Goal: Task Accomplishment & Management: Complete application form

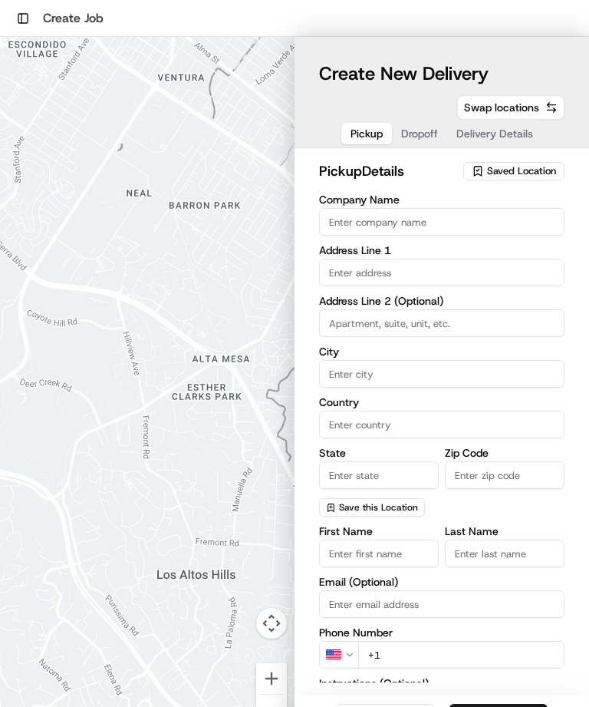
click at [518, 169] on span "Saved Location" at bounding box center [521, 171] width 69 height 14
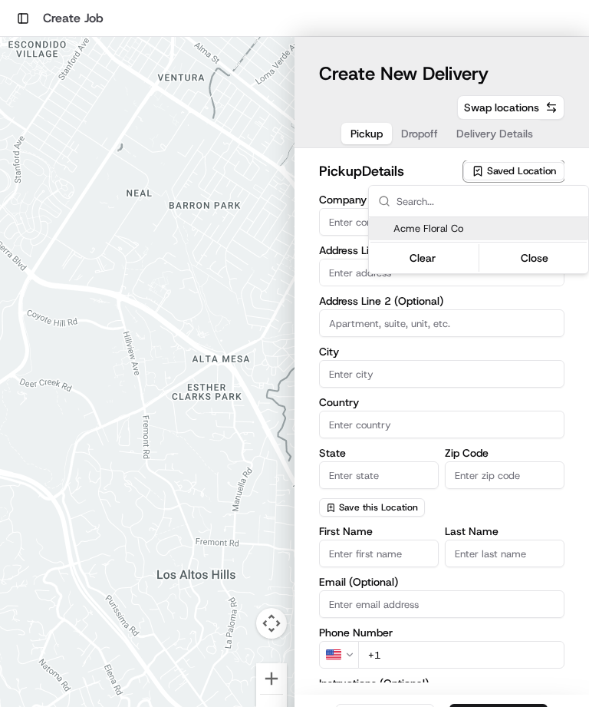
click at [501, 239] on div "Acme Floral Co" at bounding box center [479, 228] width 220 height 23
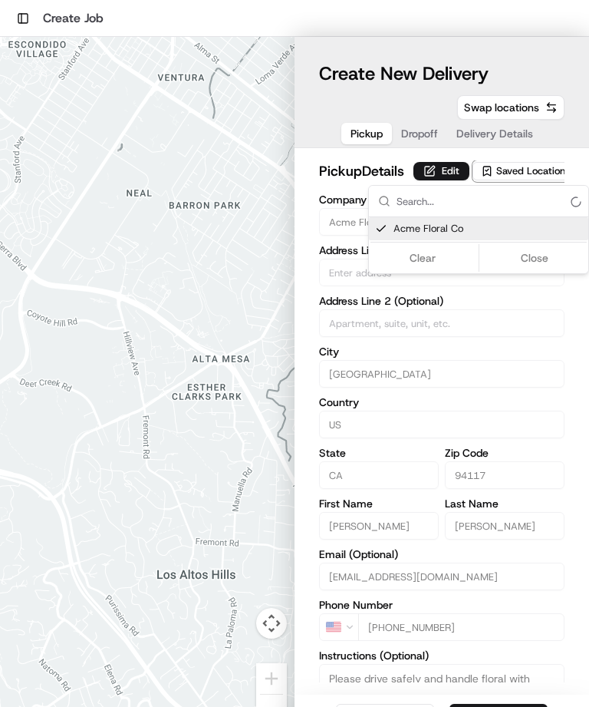
type input "Acme Floral Co"
type input "[GEOGRAPHIC_DATA]"
type input "US"
type input "CA"
type input "94117"
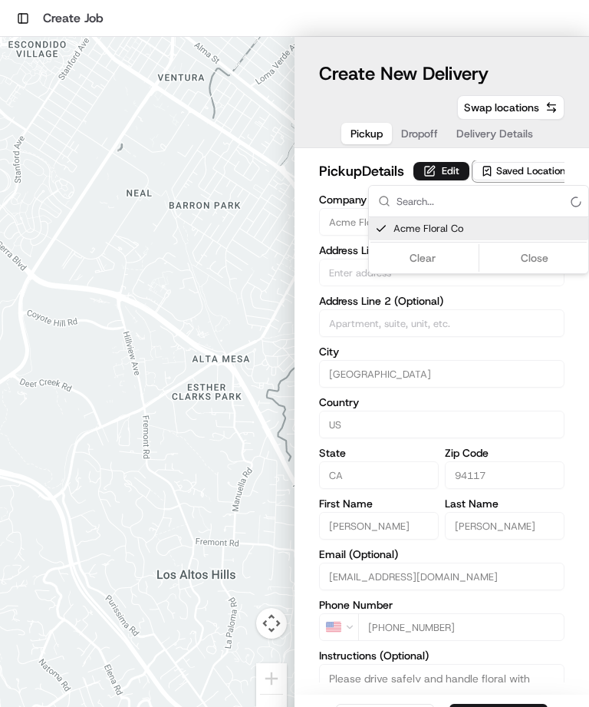
type input "[PERSON_NAME]"
type input "[EMAIL_ADDRESS][DOMAIN_NAME]"
type input "[PHONE_NUMBER]"
type textarea "Please drive safely and handle floral with care. Call the flower shop with any …"
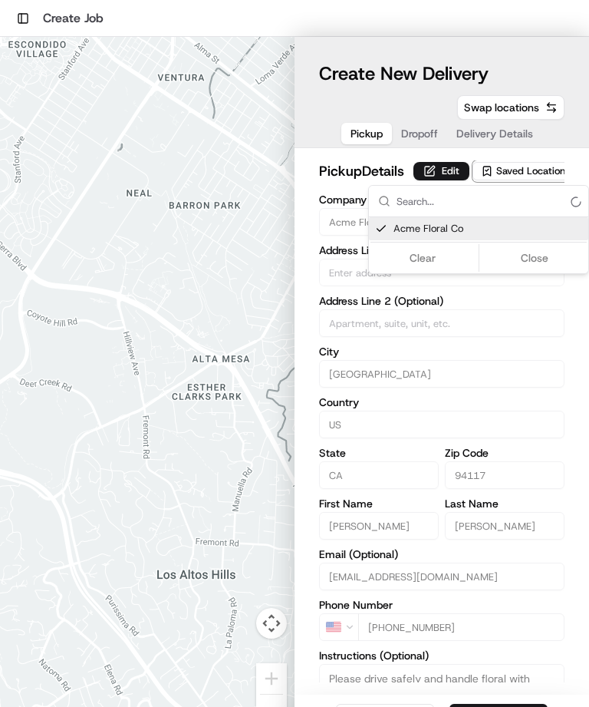
type input "[STREET_ADDRESS][PERSON_NAME]"
click at [498, 216] on input "text" at bounding box center [488, 201] width 183 height 31
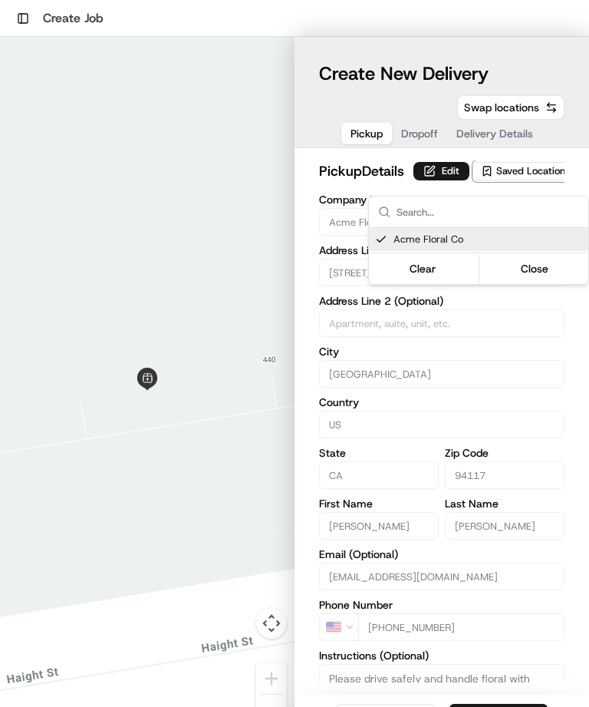
click at [543, 269] on button "Close" at bounding box center [535, 268] width 105 height 21
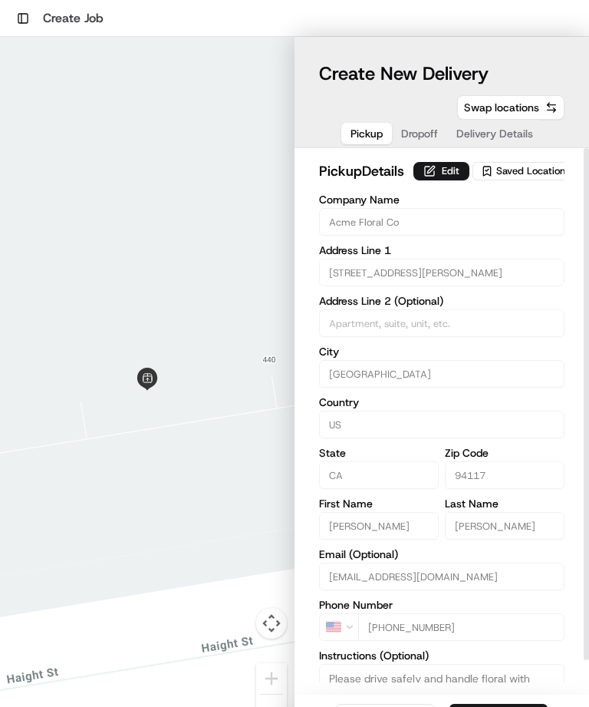
click at [418, 140] on span "Dropoff" at bounding box center [419, 133] width 37 height 15
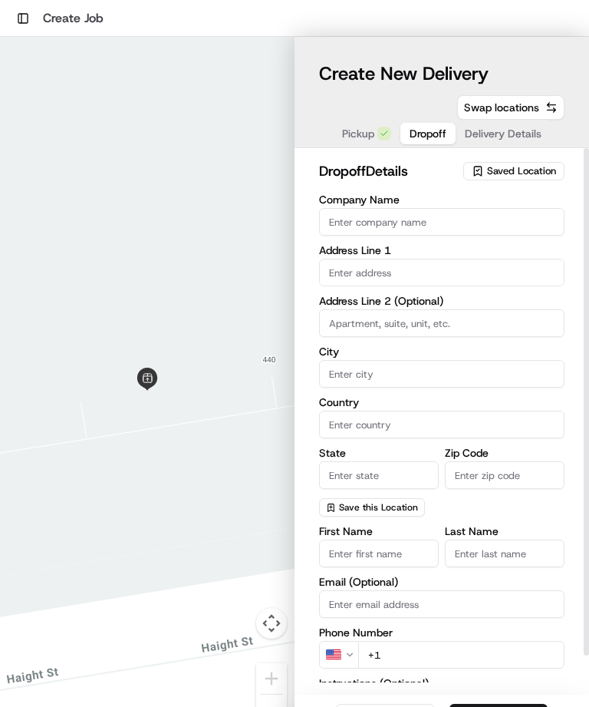
click at [480, 272] on input "text" at bounding box center [442, 273] width 246 height 28
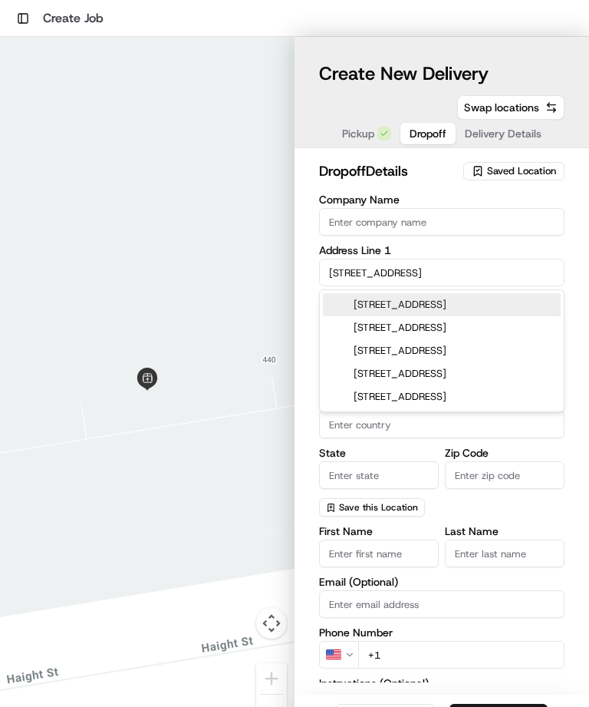
click at [496, 315] on div "[STREET_ADDRESS]" at bounding box center [442, 304] width 238 height 23
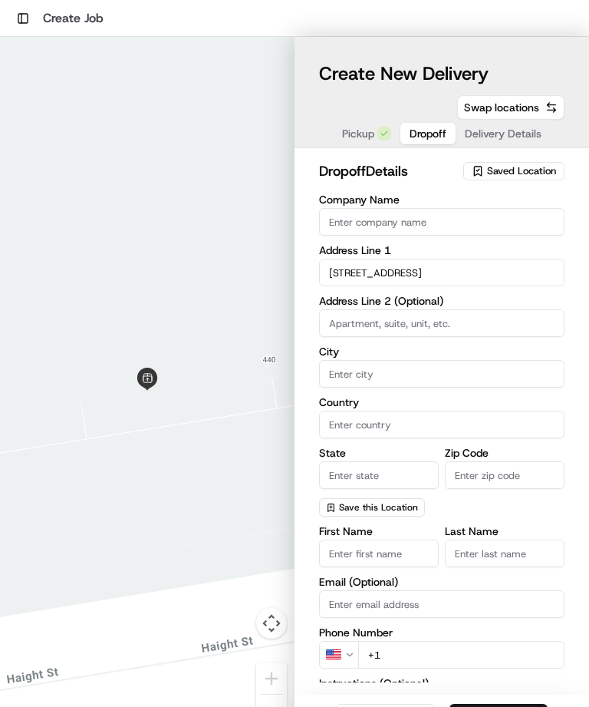
type input "[STREET_ADDRESS]"
type input "[GEOGRAPHIC_DATA]"
type input "CA"
type input "94114"
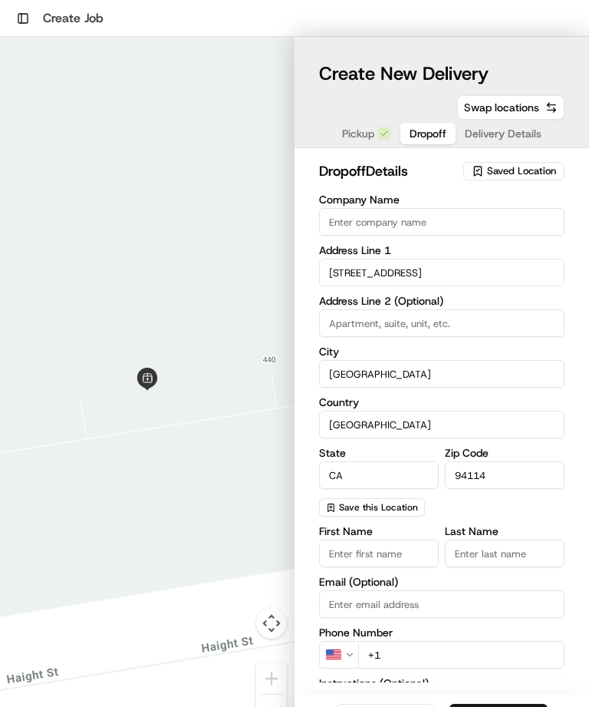
type input "[STREET_ADDRESS]"
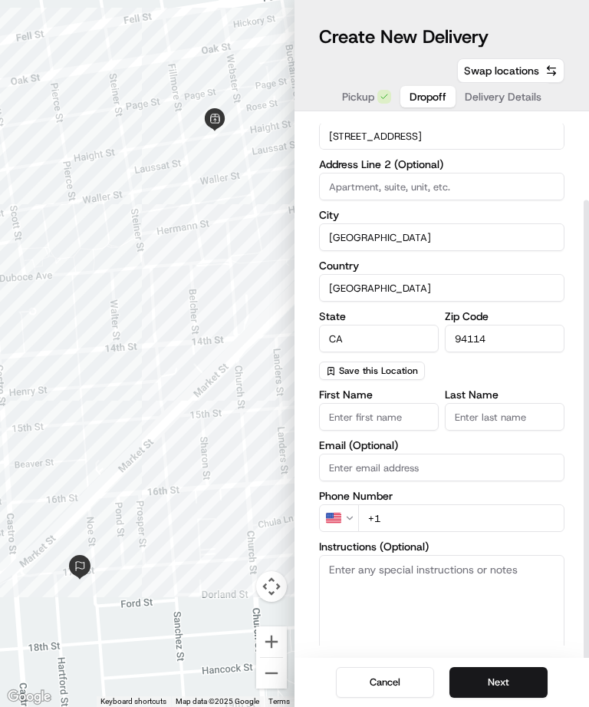
scroll to position [68, 0]
click at [411, 403] on input "First Name" at bounding box center [379, 417] width 120 height 28
type input "[PERSON_NAME]"
click at [510, 403] on input "Last Name" at bounding box center [505, 417] width 120 height 28
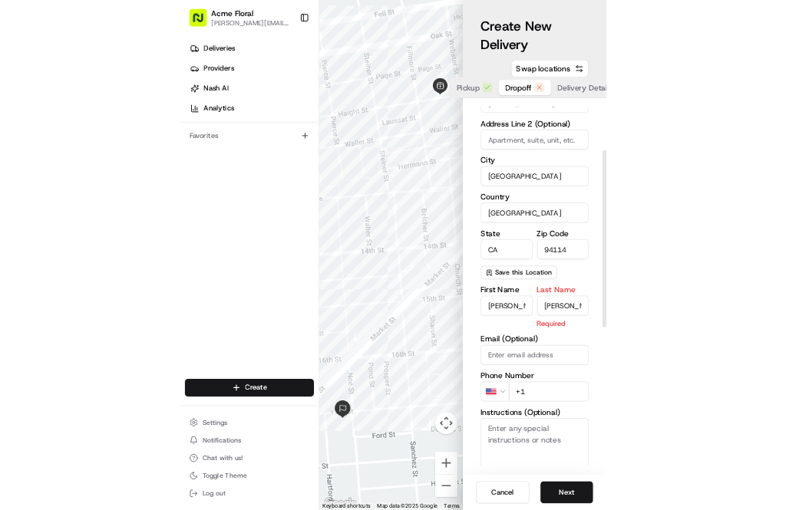
scroll to position [49, 0]
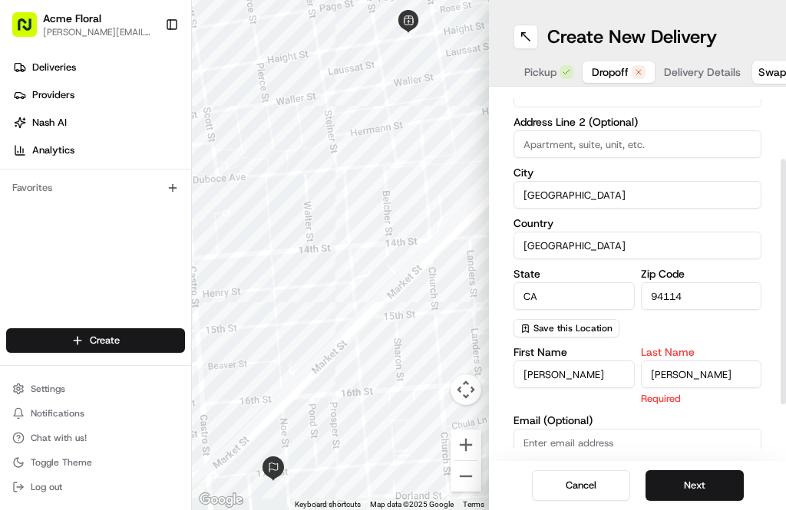
type input "[PERSON_NAME]"
click at [589, 480] on input "+1" at bounding box center [657, 494] width 209 height 28
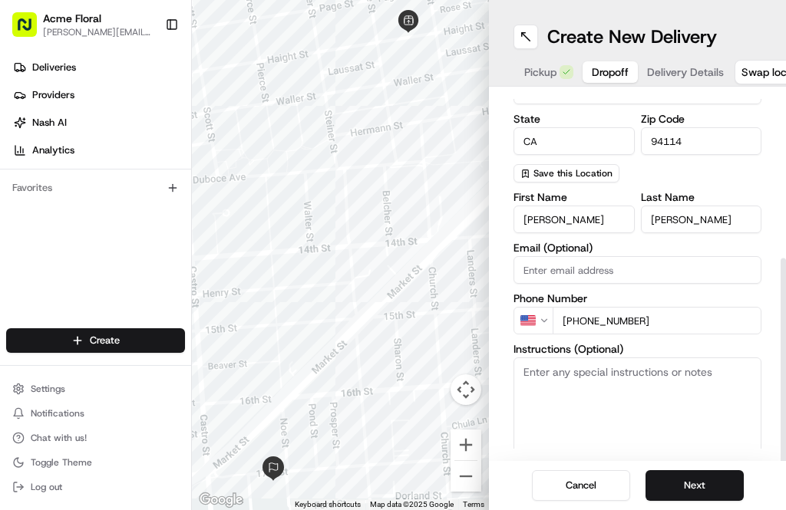
scroll to position [272, 0]
type input "[PHONE_NUMBER]"
click at [589, 368] on textarea "Instructions (Optional)" at bounding box center [637, 415] width 248 height 115
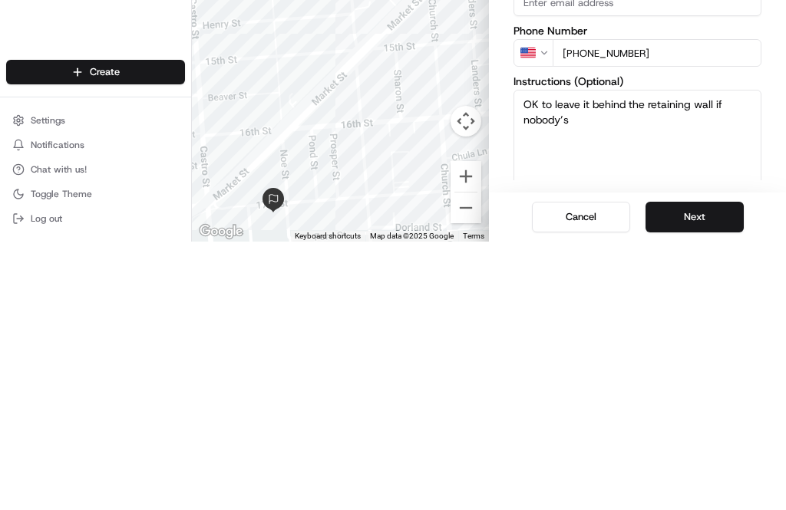
type textarea "OK to leave it behind the retaining wall if nobody’s home"
click at [589, 470] on button "Next" at bounding box center [694, 485] width 98 height 31
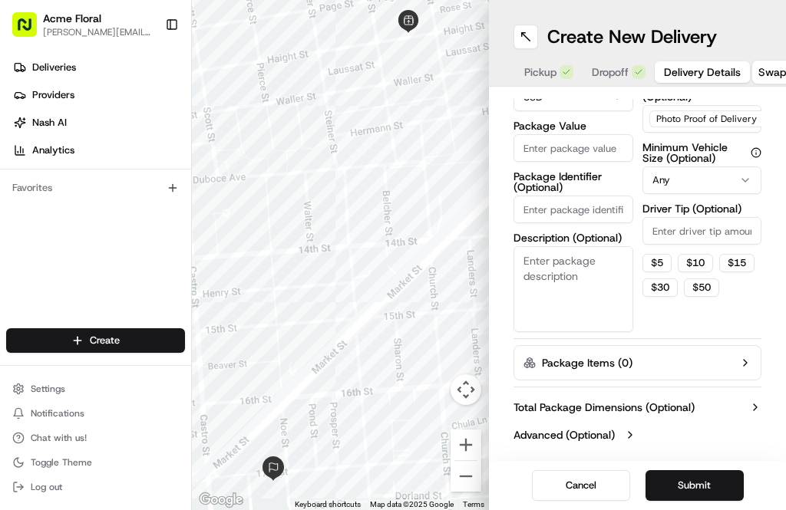
scroll to position [95, 0]
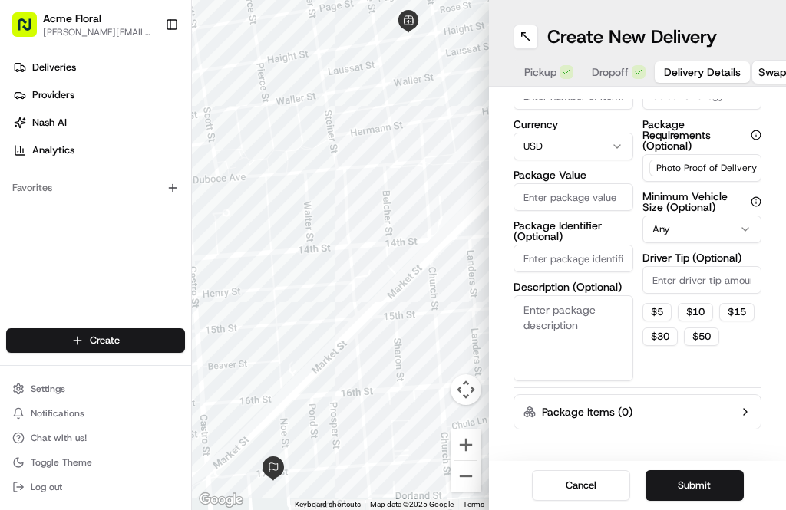
click at [589, 303] on button "$ 5" at bounding box center [656, 312] width 29 height 18
type input "5"
click at [589, 295] on textarea "Description (Optional)" at bounding box center [573, 338] width 120 height 86
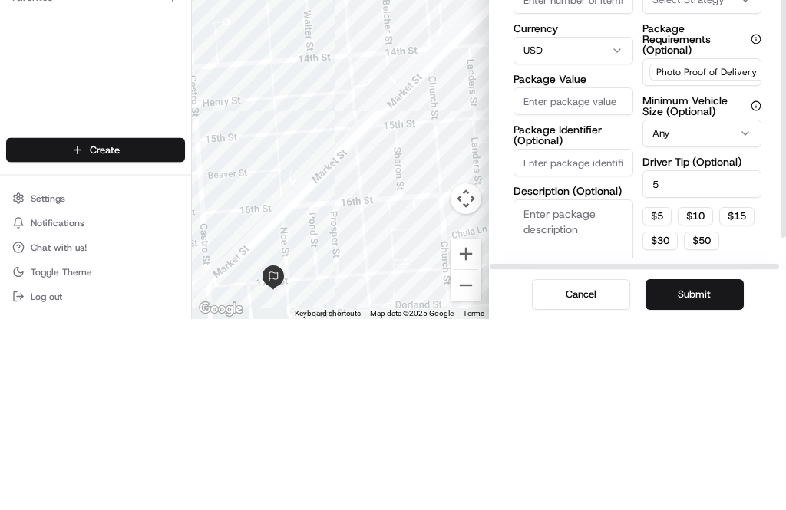
scroll to position [0, 0]
click at [589, 279] on input "Package Value" at bounding box center [573, 293] width 120 height 28
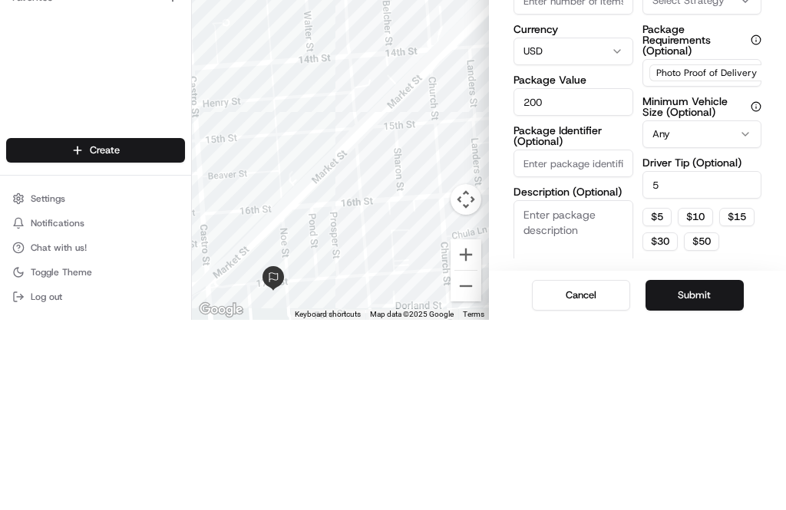
type input "200"
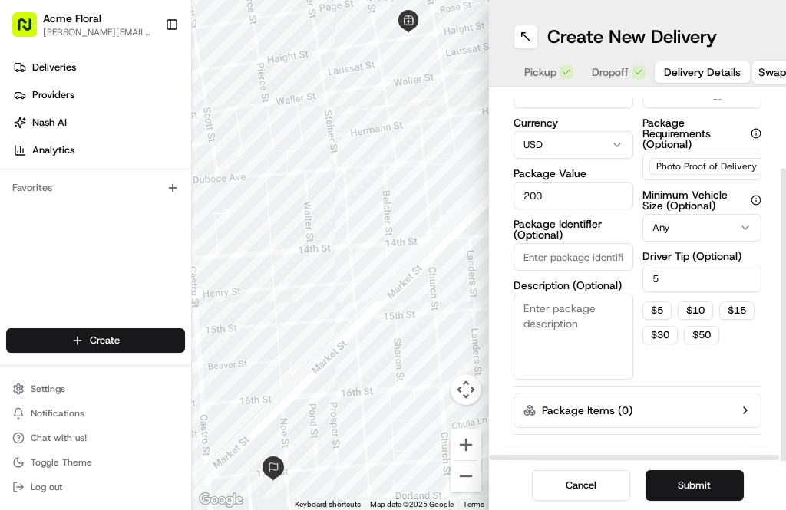
scroll to position [95, 0]
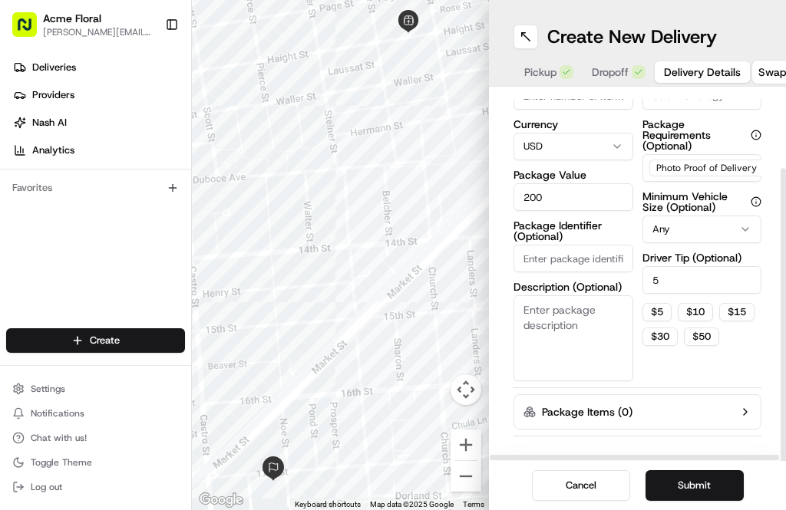
click at [589, 481] on button "Submit" at bounding box center [694, 485] width 98 height 31
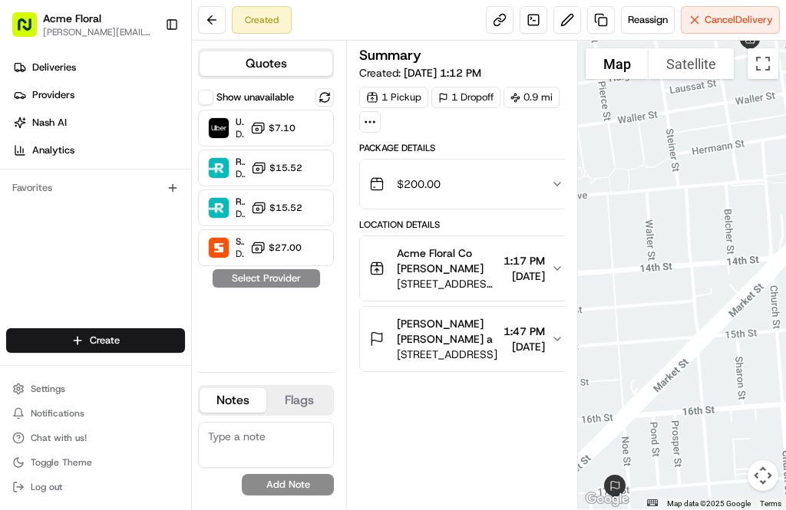
click at [269, 125] on span "$7.10" at bounding box center [282, 128] width 27 height 12
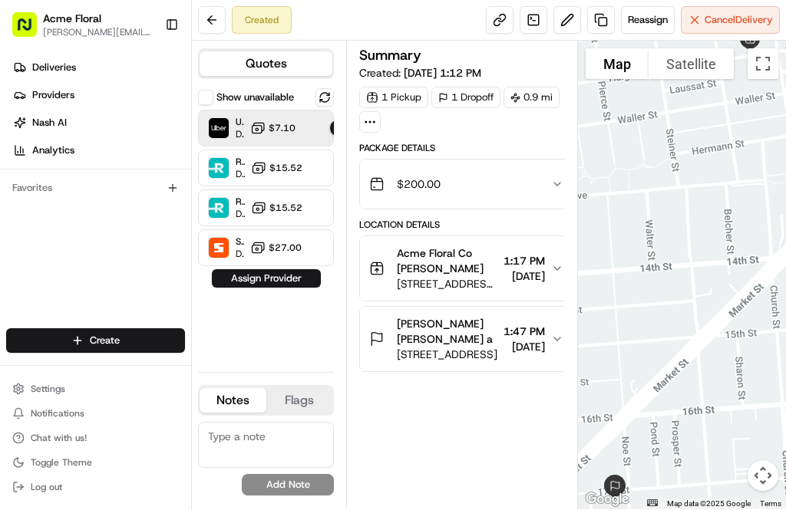
click at [296, 272] on button "Assign Provider" at bounding box center [266, 278] width 109 height 18
